Goal: Transaction & Acquisition: Book appointment/travel/reservation

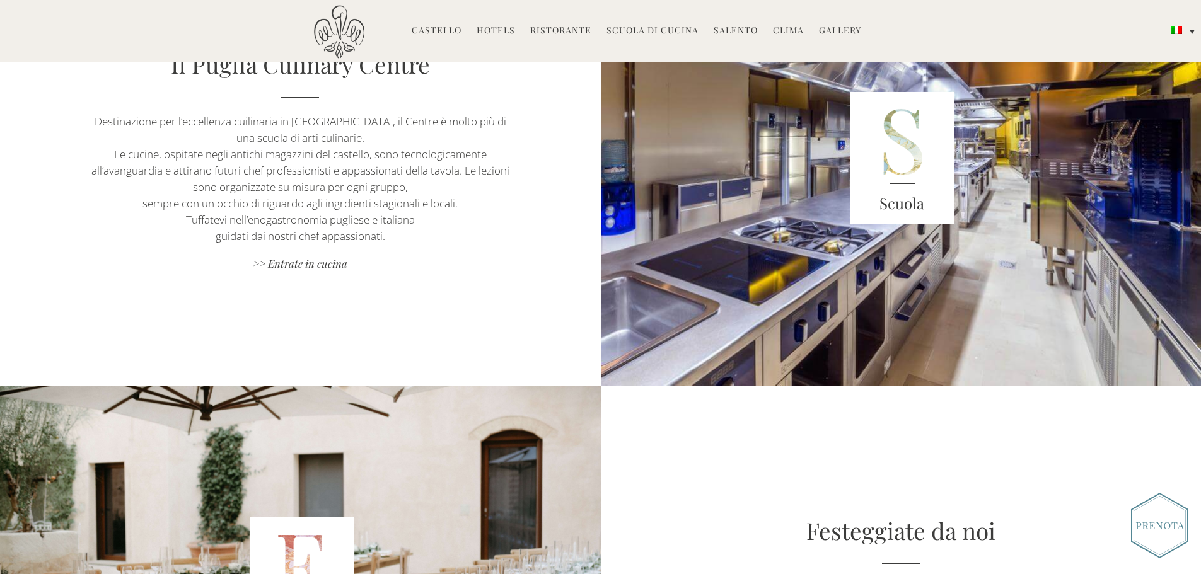
scroll to position [1198, 0]
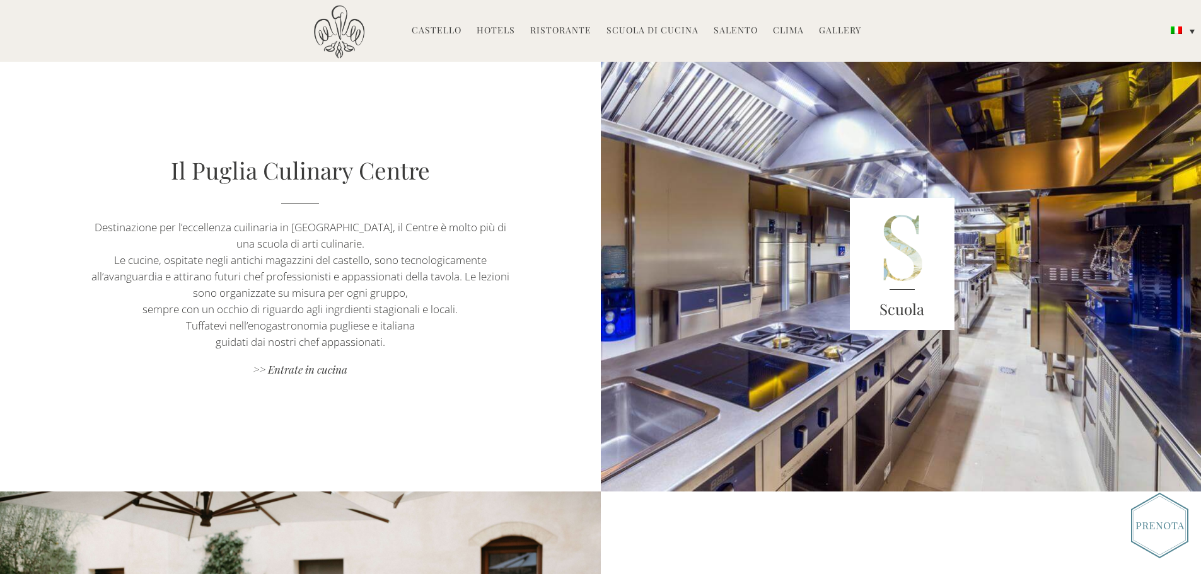
click at [493, 28] on link "Hotels" at bounding box center [495, 31] width 38 height 14
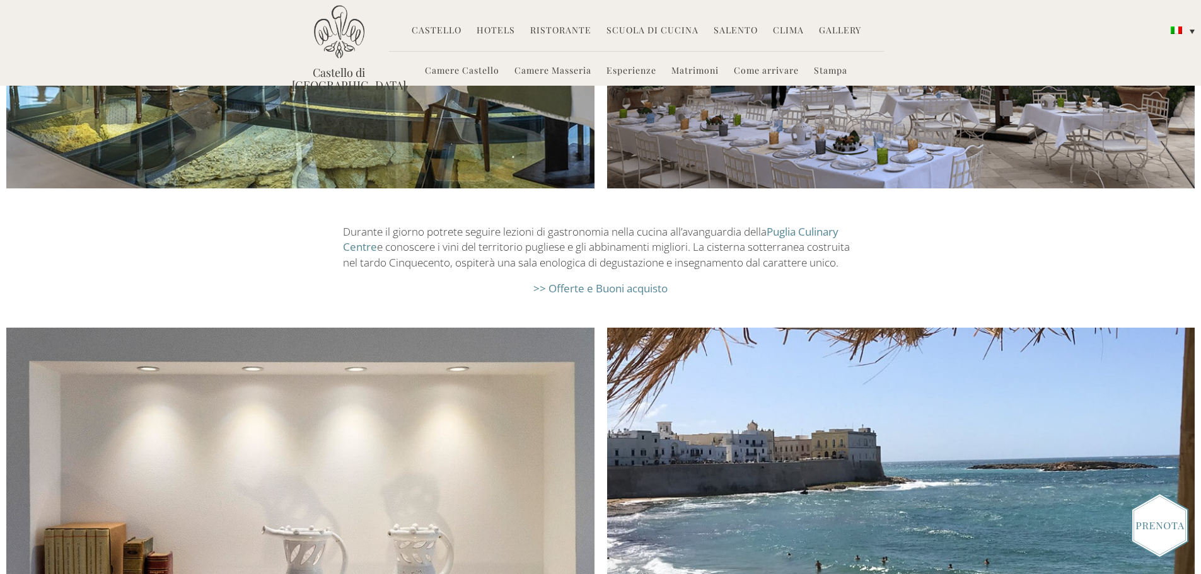
scroll to position [2080, 0]
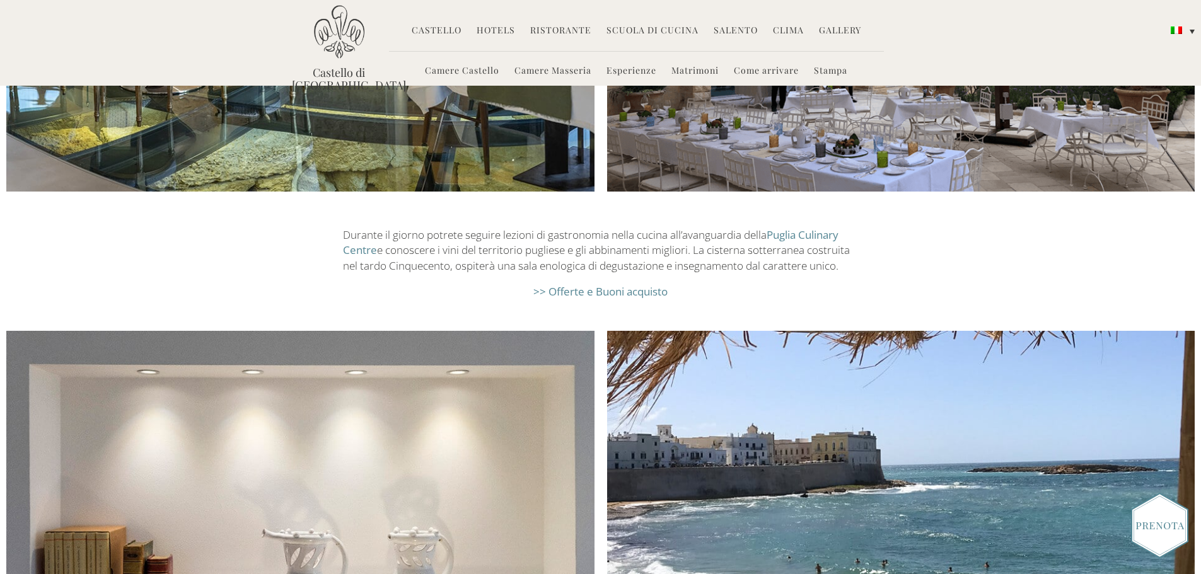
click at [480, 73] on link "Camere Castello" at bounding box center [462, 71] width 74 height 14
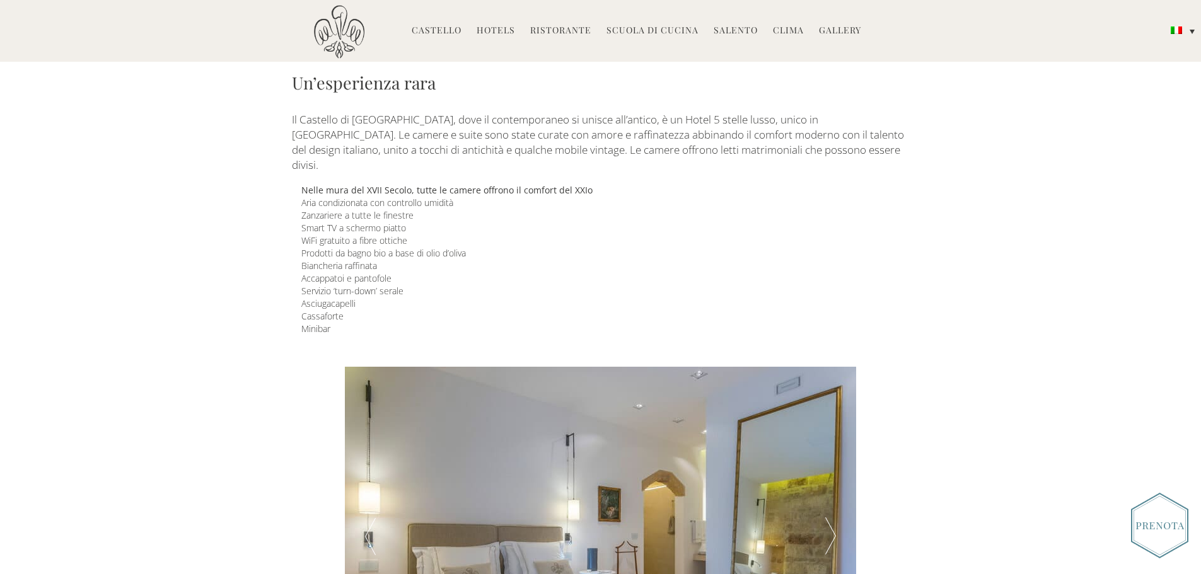
scroll to position [378, 0]
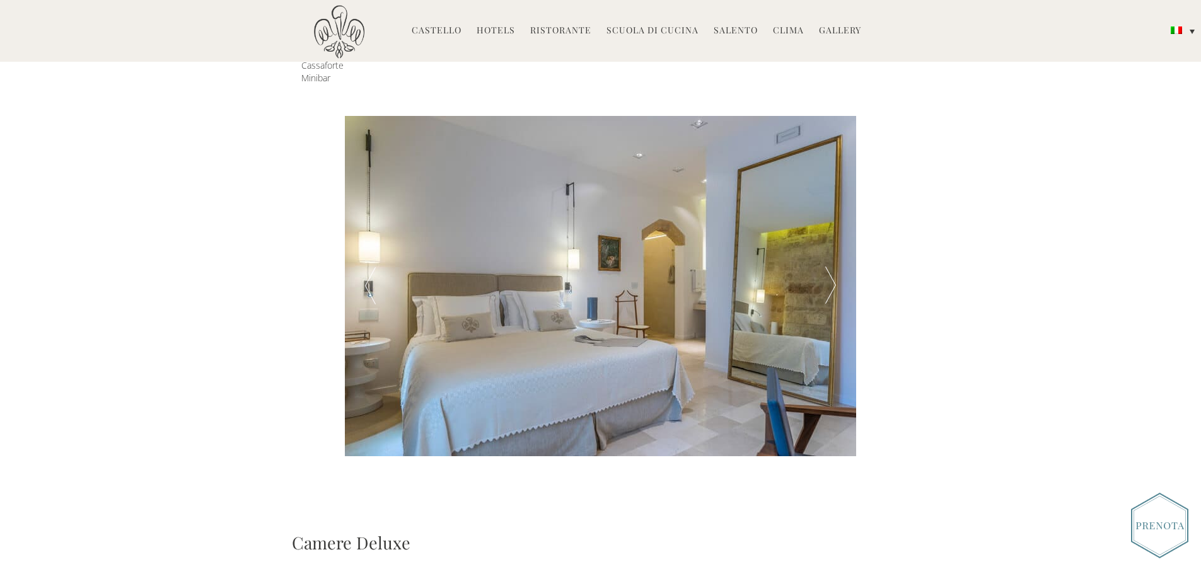
click at [825, 258] on div at bounding box center [830, 286] width 51 height 340
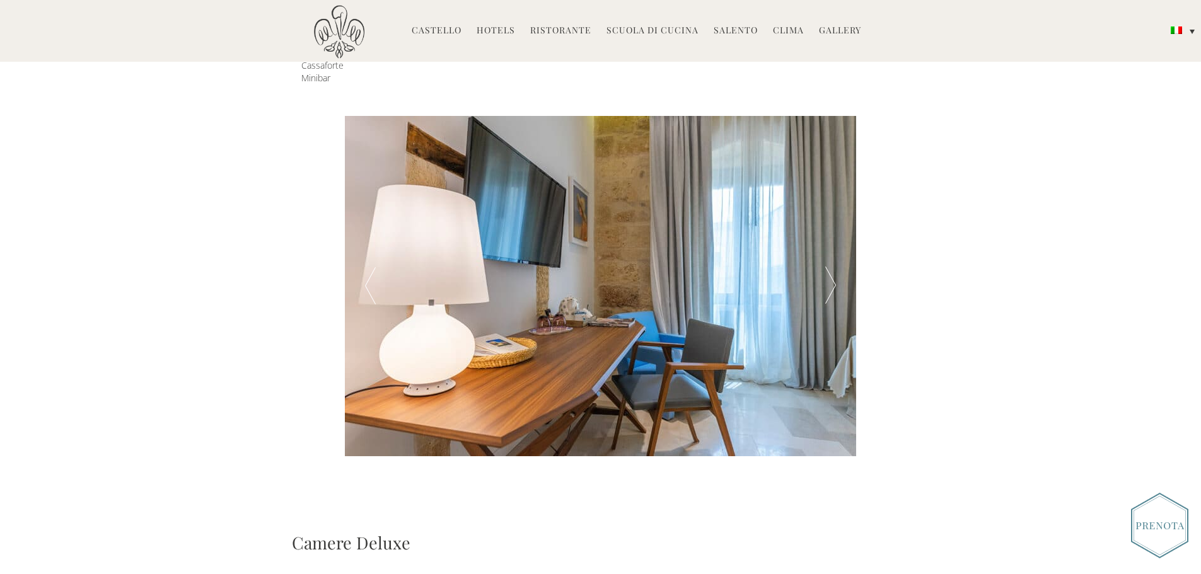
click at [825, 258] on div at bounding box center [830, 286] width 51 height 340
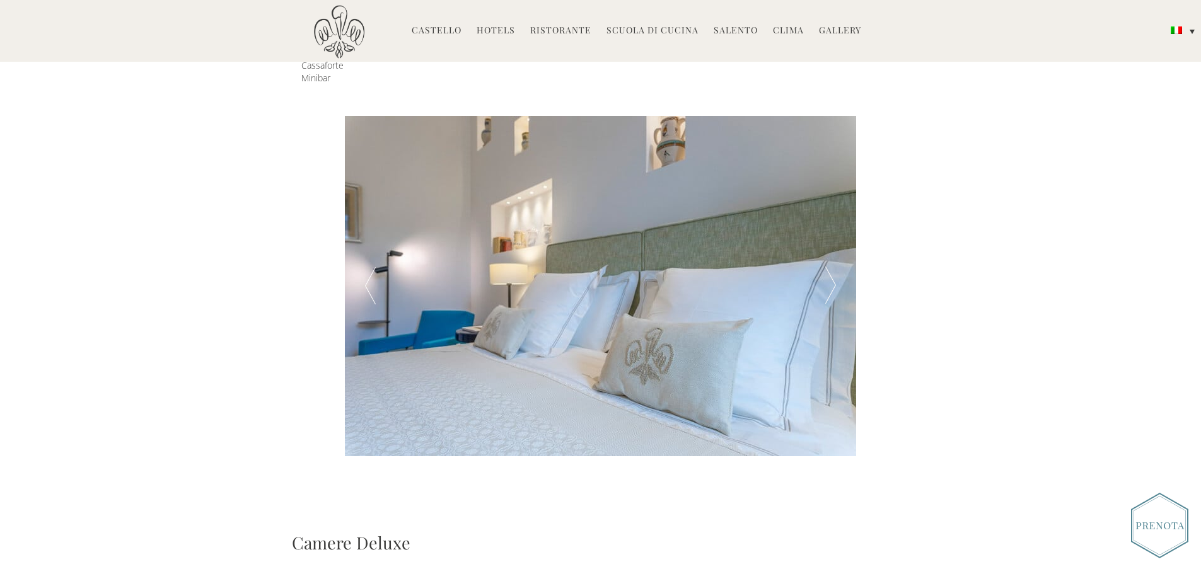
click at [825, 258] on div at bounding box center [830, 286] width 51 height 340
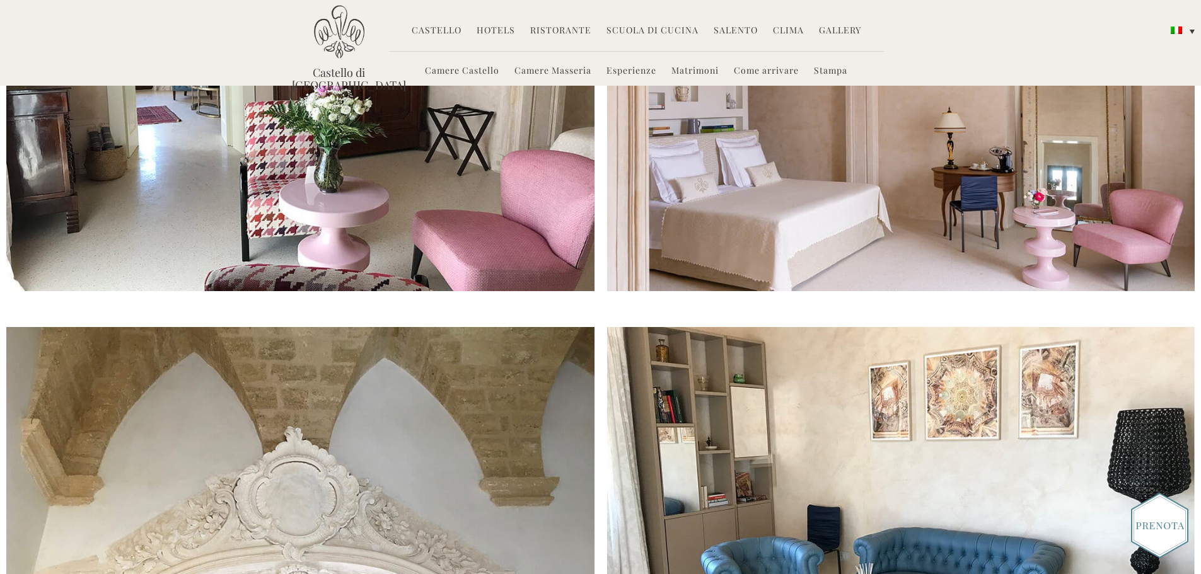
scroll to position [2998, 0]
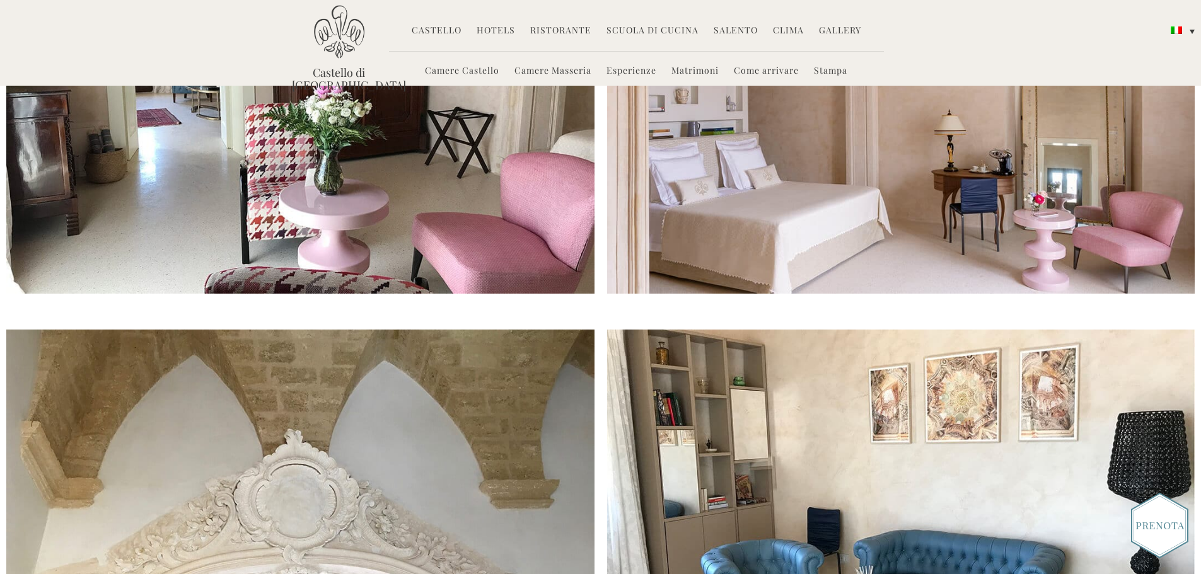
click at [565, 72] on link "Camere Masseria" at bounding box center [552, 71] width 77 height 14
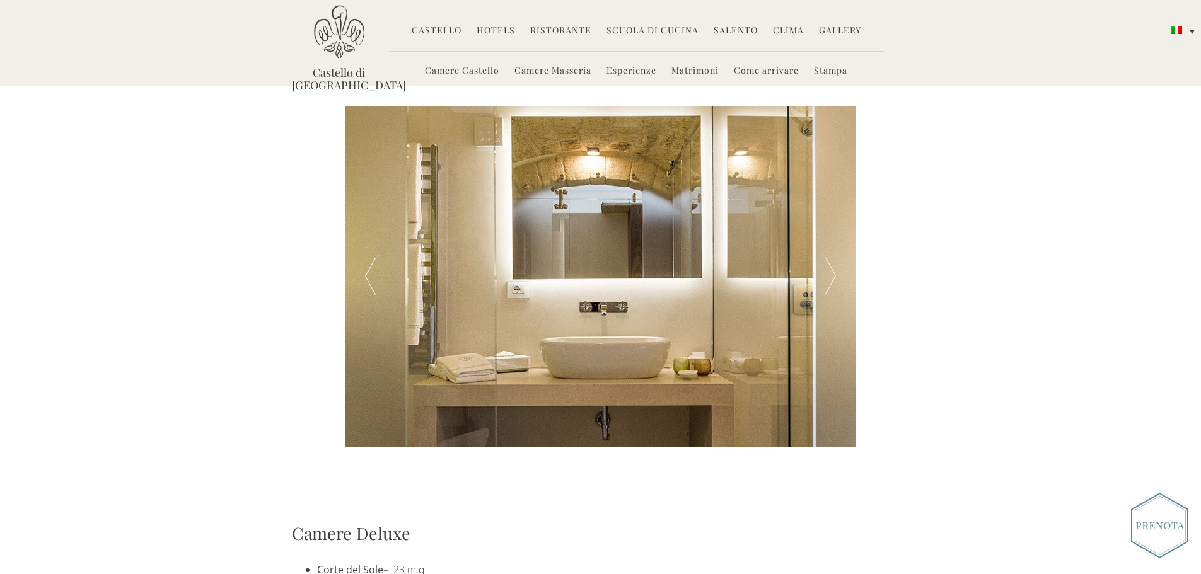
scroll to position [345, 0]
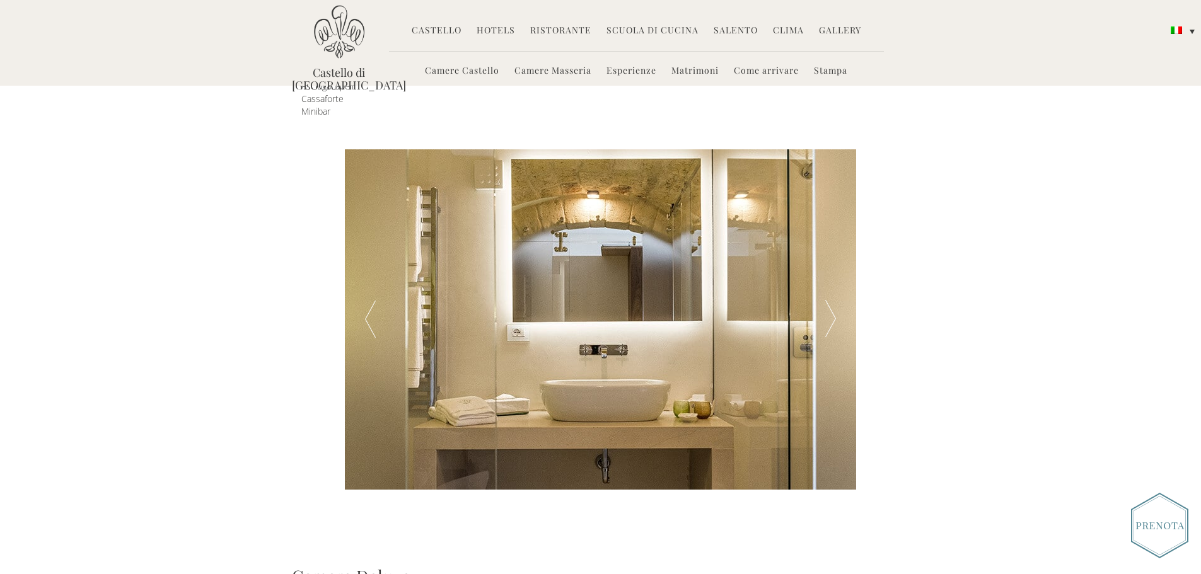
click at [830, 301] on div at bounding box center [830, 319] width 51 height 340
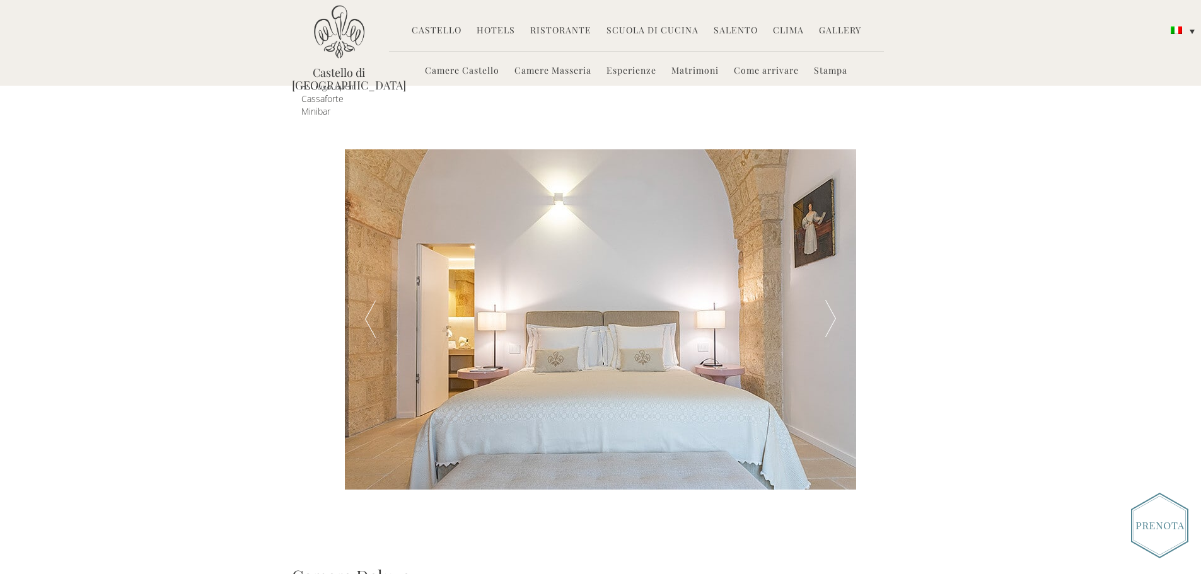
click at [830, 301] on div at bounding box center [830, 319] width 51 height 340
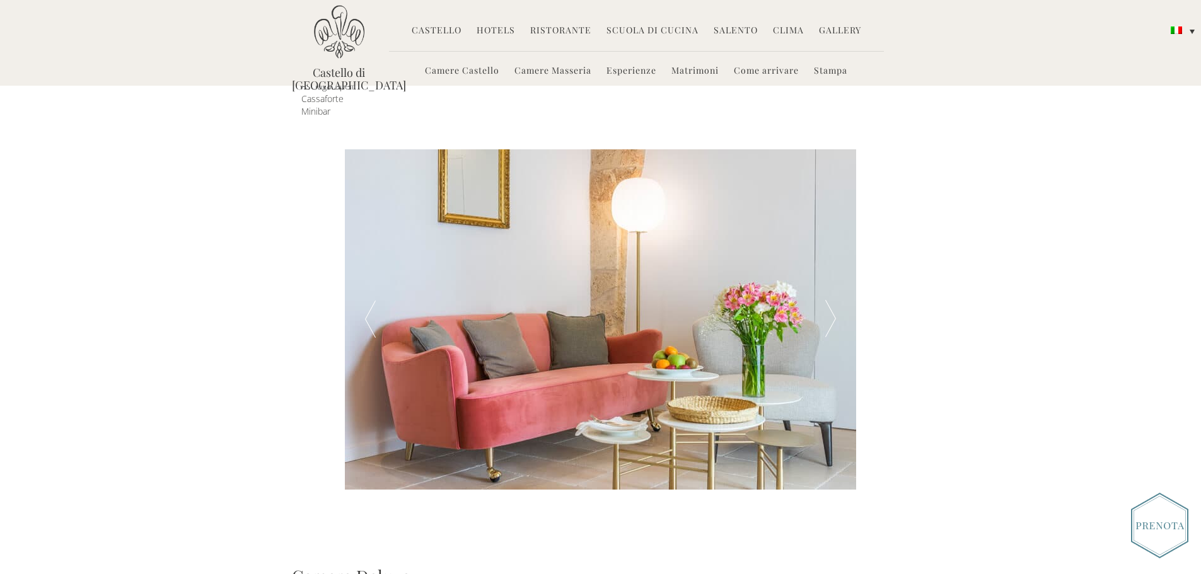
click at [830, 301] on div at bounding box center [830, 319] width 51 height 340
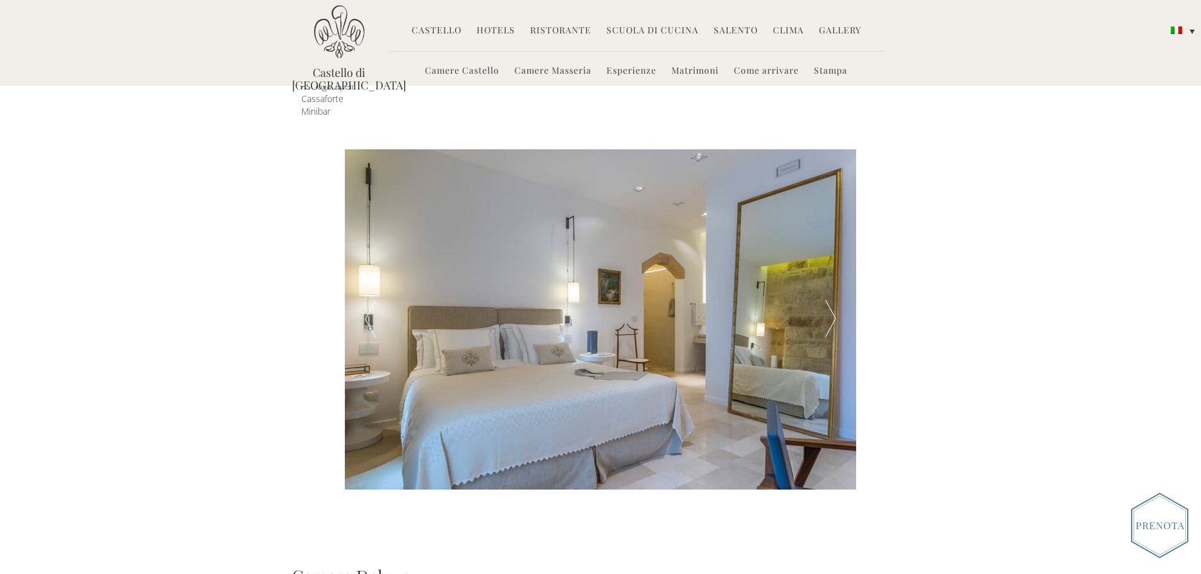
click at [830, 301] on div at bounding box center [830, 319] width 51 height 340
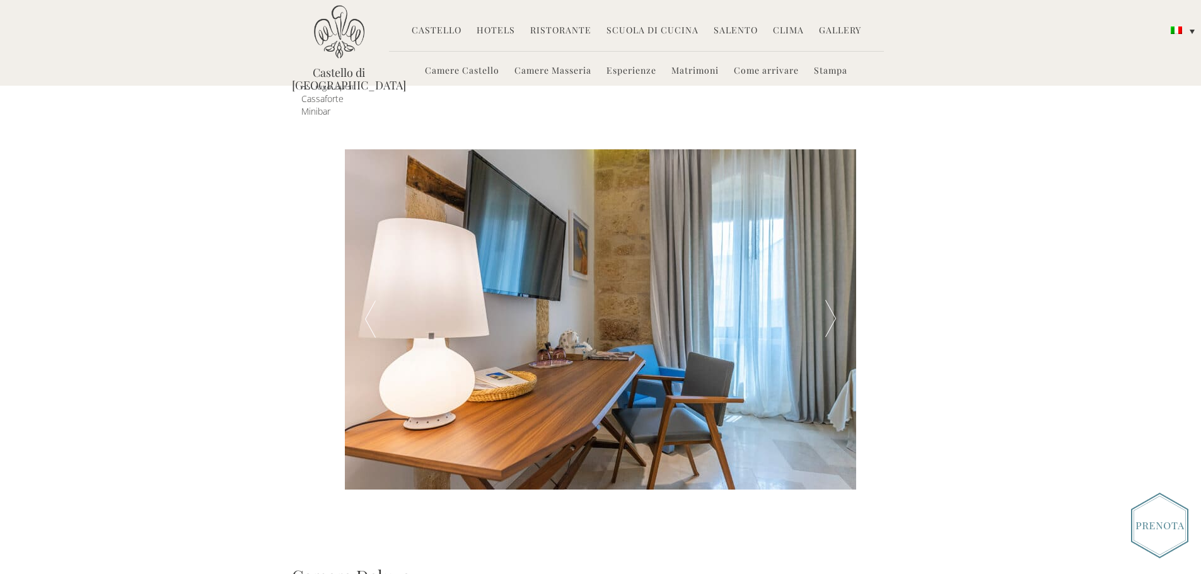
click at [830, 301] on div at bounding box center [830, 319] width 51 height 340
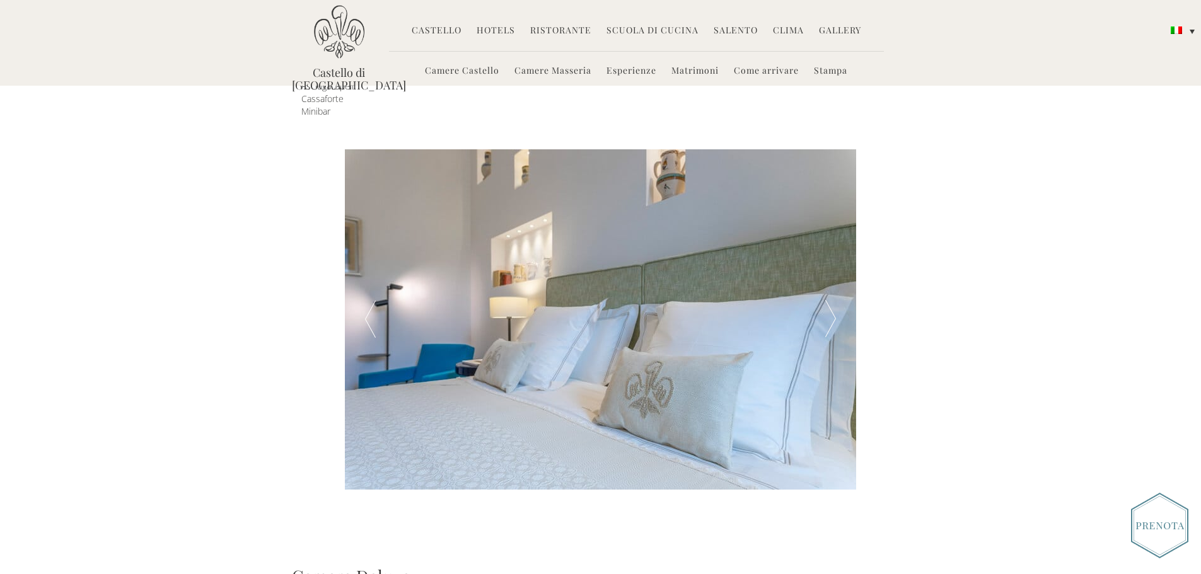
click at [828, 299] on div at bounding box center [830, 319] width 51 height 340
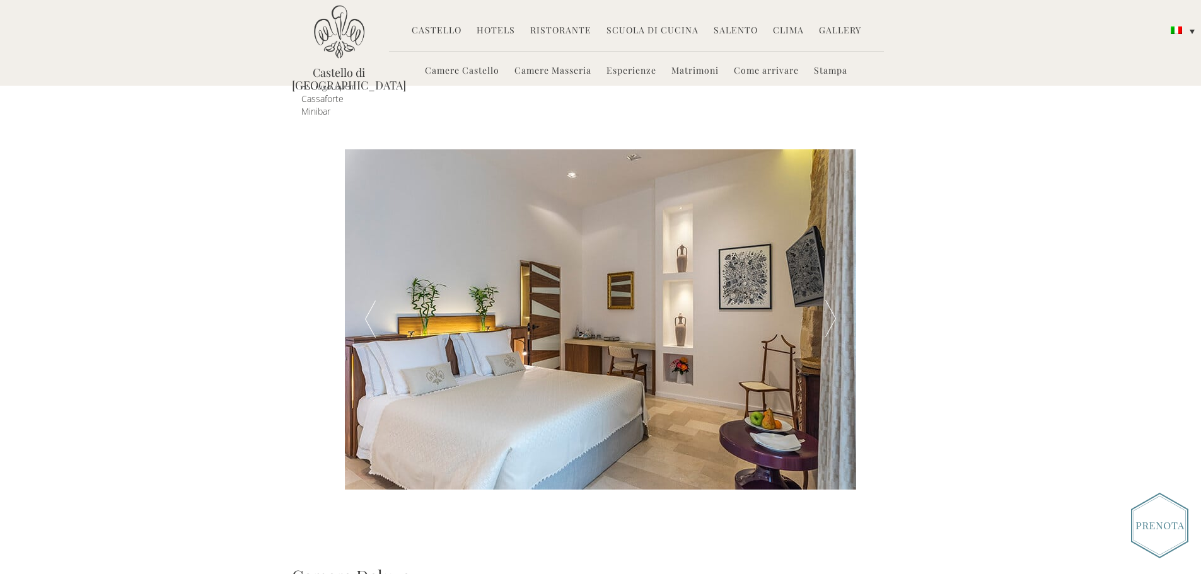
click at [824, 300] on div at bounding box center [830, 319] width 51 height 340
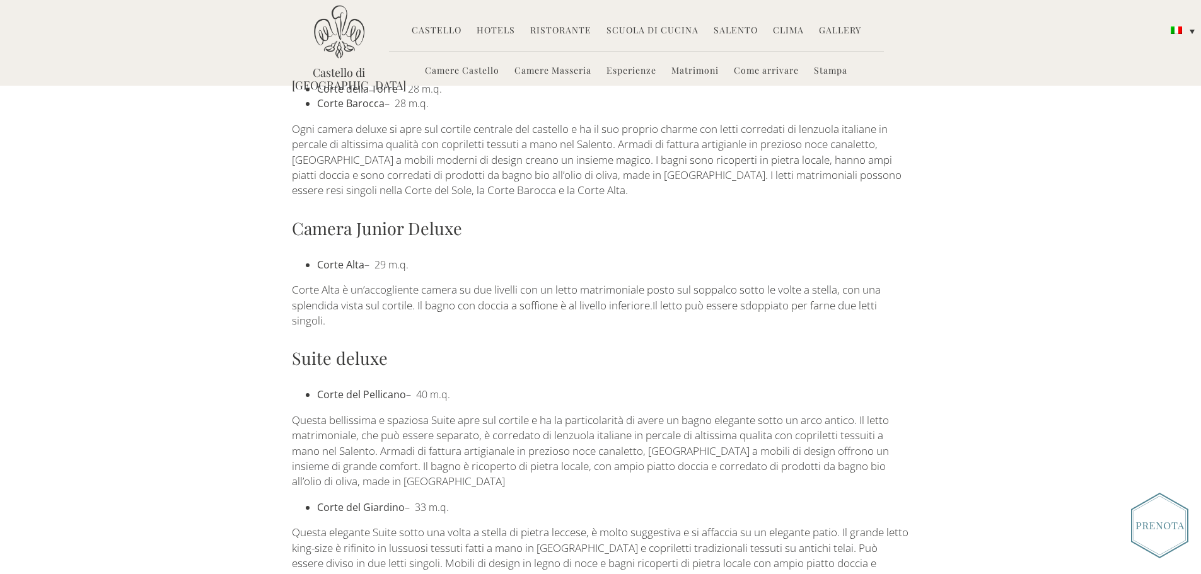
scroll to position [567, 0]
